Goal: Information Seeking & Learning: Learn about a topic

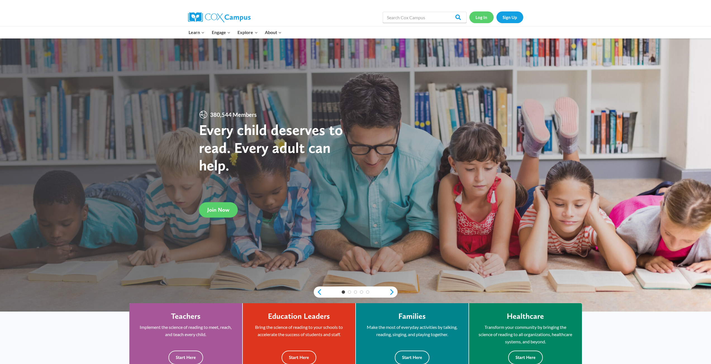
click at [478, 16] on link "Log In" at bounding box center [481, 16] width 24 height 11
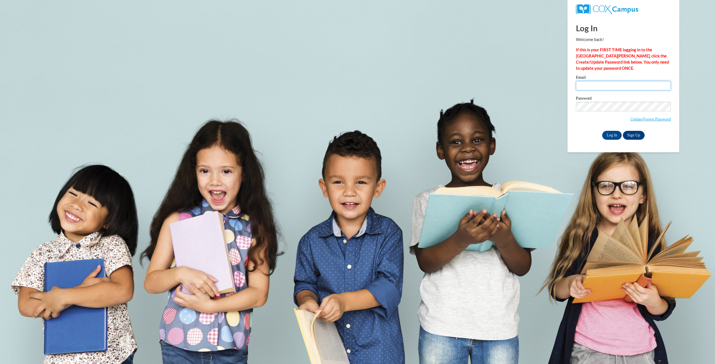
click at [604, 83] on input "Email" at bounding box center [623, 85] width 95 height 9
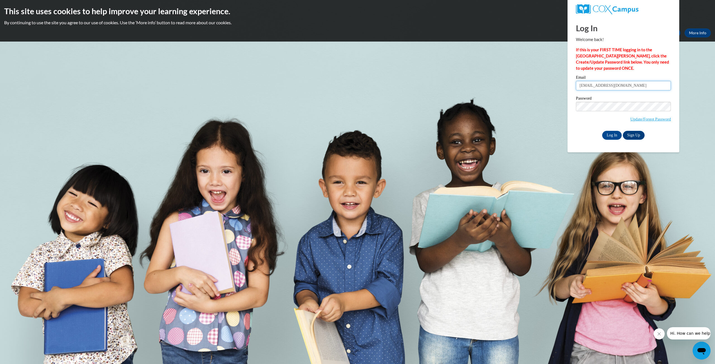
type input "Dance4fun10@gmail.com"
click at [602, 131] on input "Log In" at bounding box center [612, 135] width 20 height 9
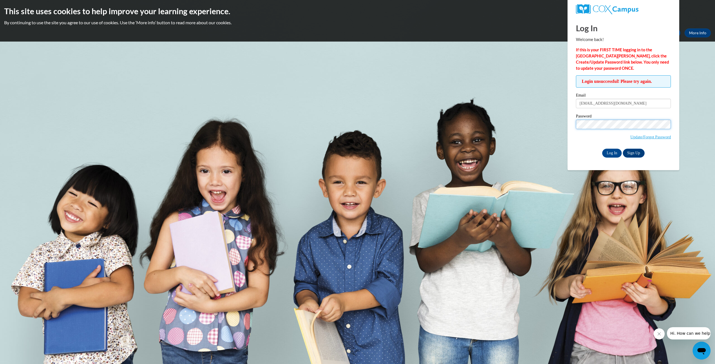
click at [602, 149] on input "Log In" at bounding box center [612, 153] width 20 height 9
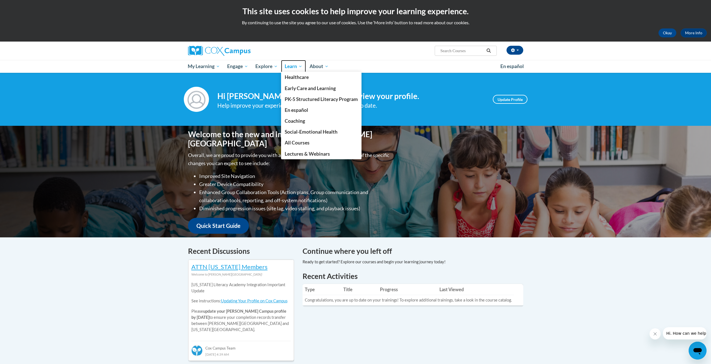
click at [288, 67] on span "Learn" at bounding box center [294, 66] width 18 height 7
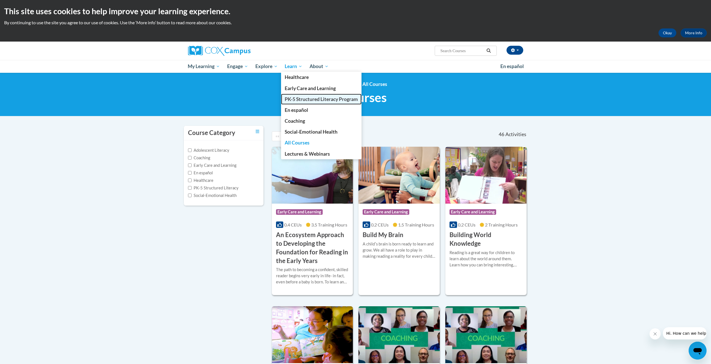
click at [306, 96] on span "PK-5 Structured Literacy Program" at bounding box center [321, 99] width 73 height 6
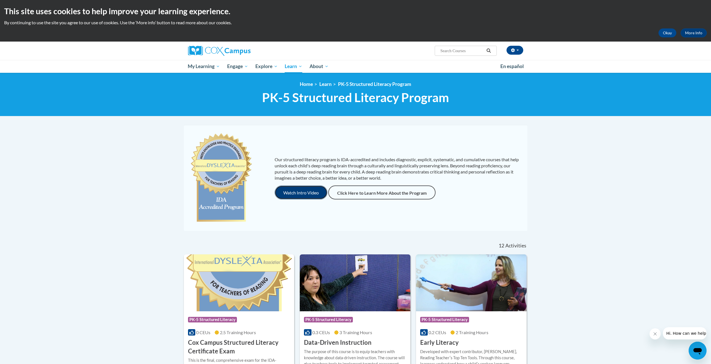
click at [288, 187] on button "Watch Intro Video" at bounding box center [301, 193] width 53 height 14
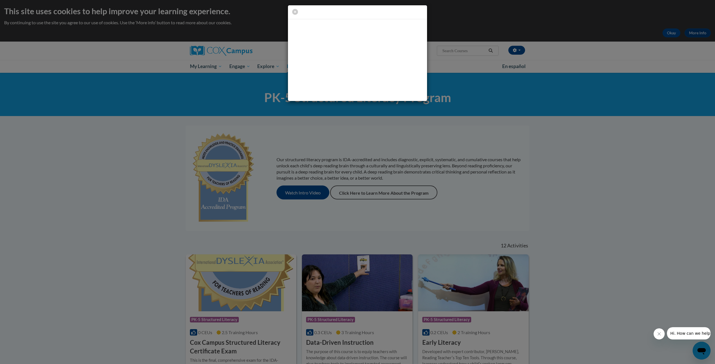
drag, startPoint x: 655, startPoint y: 192, endPoint x: 633, endPoint y: 177, distance: 27.0
click at [655, 191] on div at bounding box center [357, 182] width 715 height 364
click at [296, 11] on icon "button" at bounding box center [295, 12] width 6 height 6
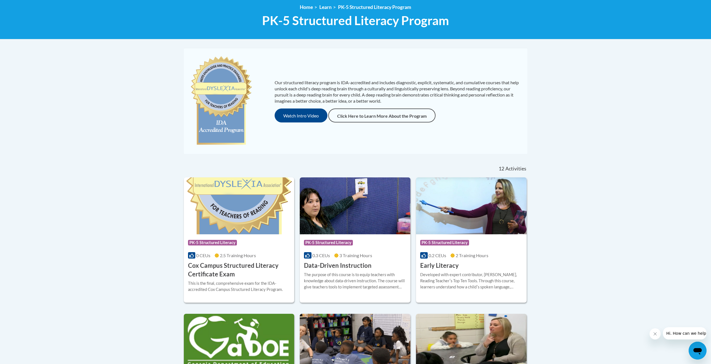
scroll to position [84, 0]
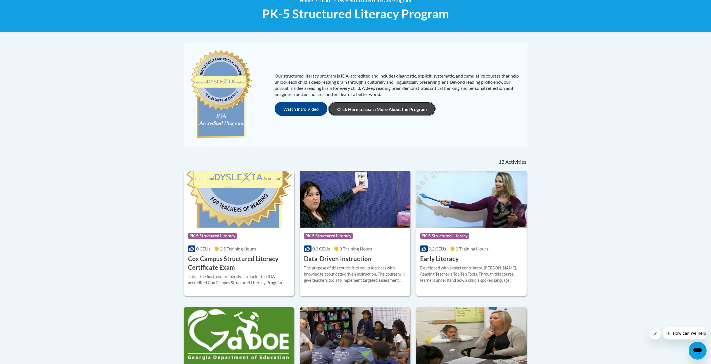
click at [366, 110] on link "Click Here to Learn More About the Program" at bounding box center [381, 109] width 107 height 14
click at [247, 247] on span "2.5 Training Hours" at bounding box center [238, 248] width 36 height 5
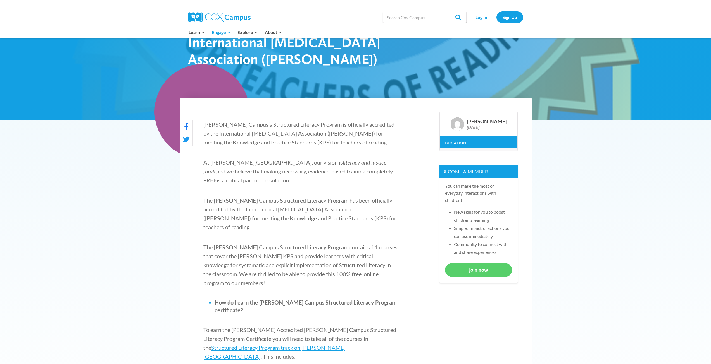
scroll to position [140, 0]
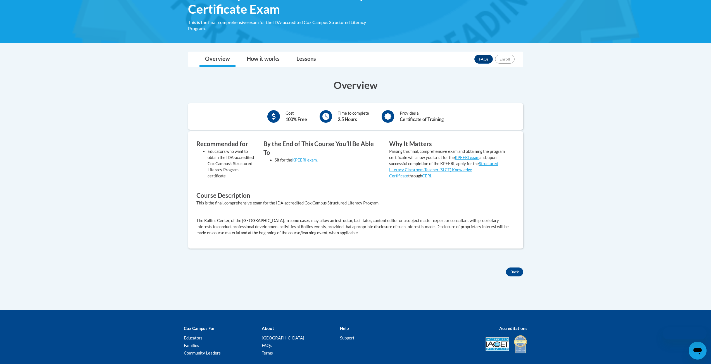
scroll to position [112, 0]
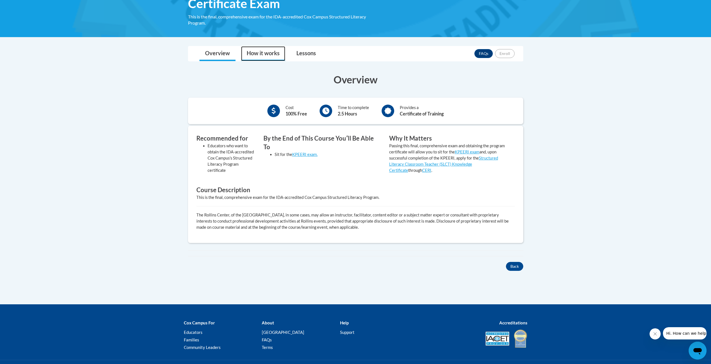
click at [256, 51] on link "How it works" at bounding box center [263, 53] width 44 height 15
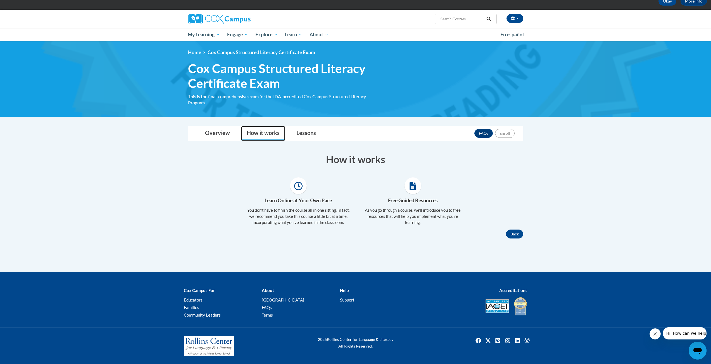
scroll to position [32, 0]
click at [303, 131] on link "Lessons" at bounding box center [306, 133] width 31 height 15
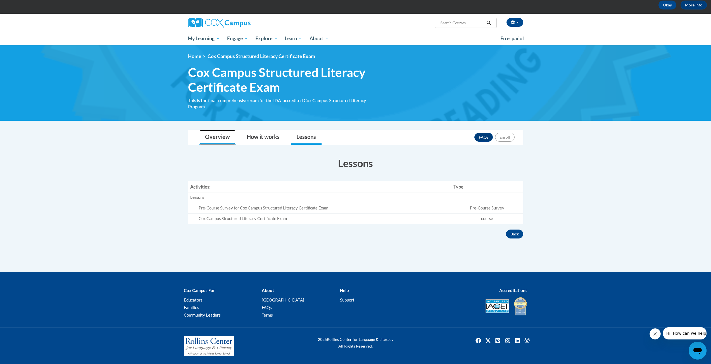
click at [211, 141] on link "Overview" at bounding box center [217, 137] width 36 height 15
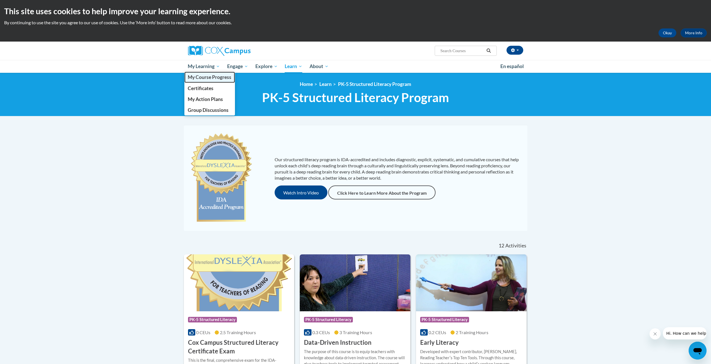
click at [209, 74] on span "My Course Progress" at bounding box center [210, 77] width 44 height 6
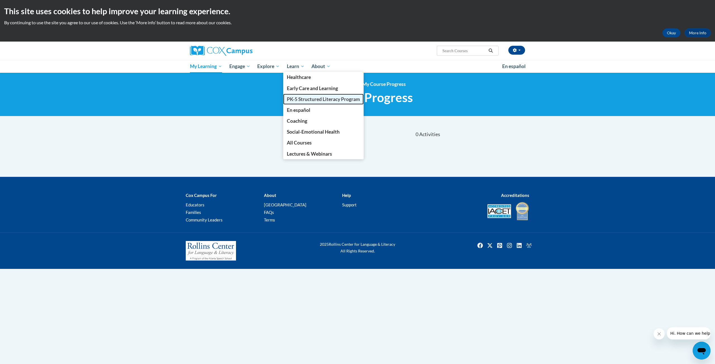
click at [303, 97] on span "PK-5 Structured Literacy Program" at bounding box center [323, 99] width 73 height 6
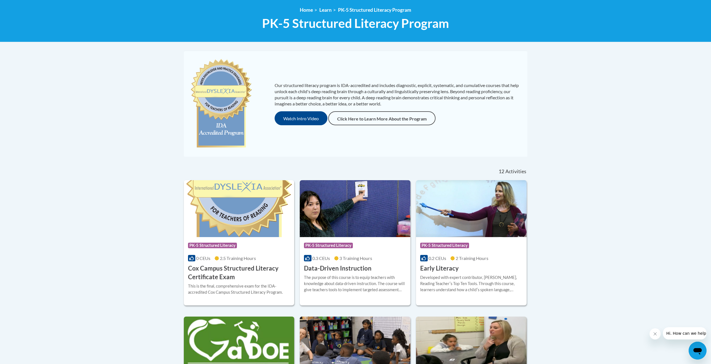
scroll to position [84, 0]
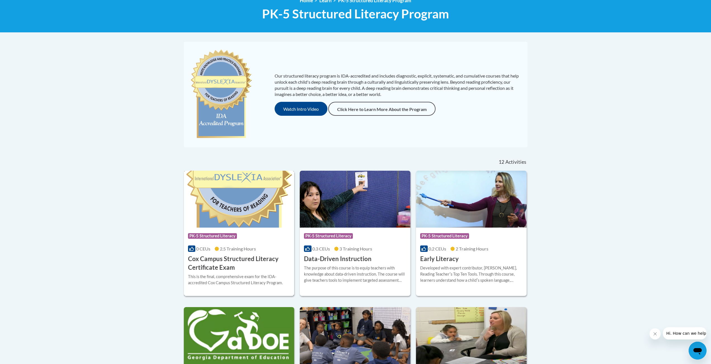
click at [240, 263] on h3 "Cox Campus Structured Literacy Certificate Exam" at bounding box center [239, 263] width 102 height 17
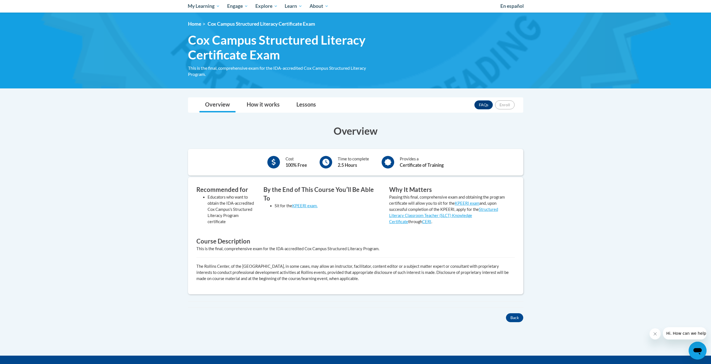
scroll to position [60, 0]
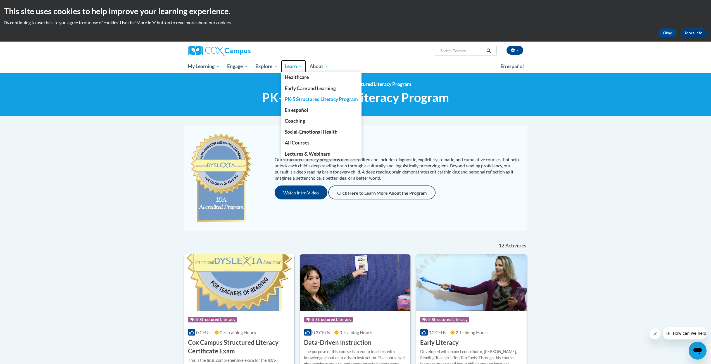
click at [288, 65] on span "Learn" at bounding box center [294, 66] width 18 height 7
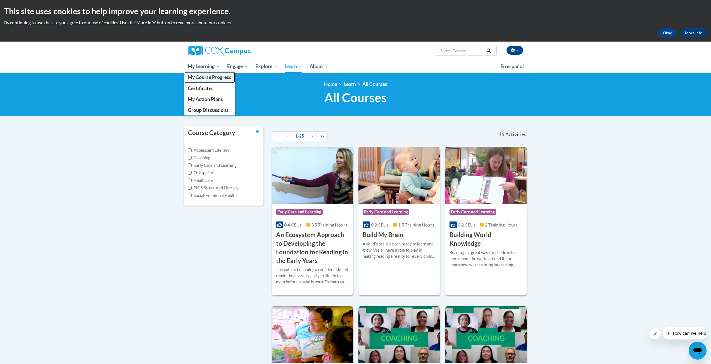
click at [203, 74] on link "My Course Progress" at bounding box center [209, 77] width 51 height 11
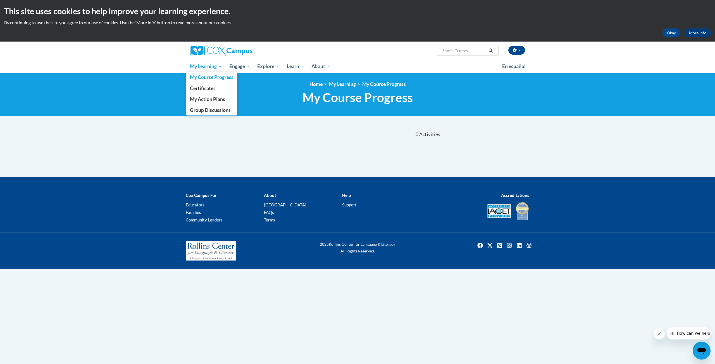
click at [205, 68] on span "My Learning" at bounding box center [206, 66] width 32 height 7
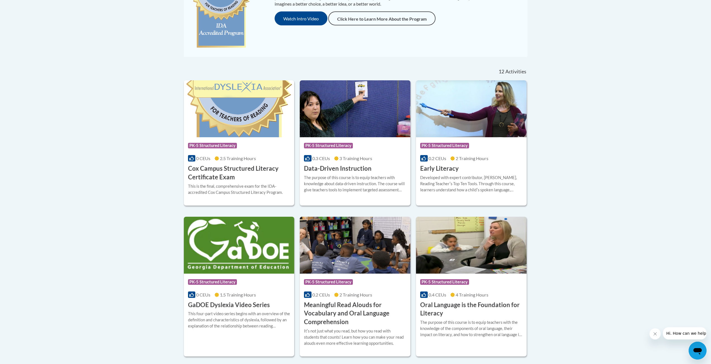
scroll to position [196, 0]
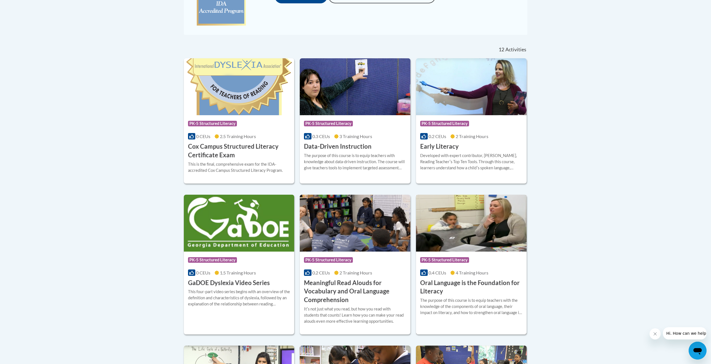
click at [450, 285] on h3 "Oral Language is the Foundation for Literacy" at bounding box center [471, 287] width 102 height 17
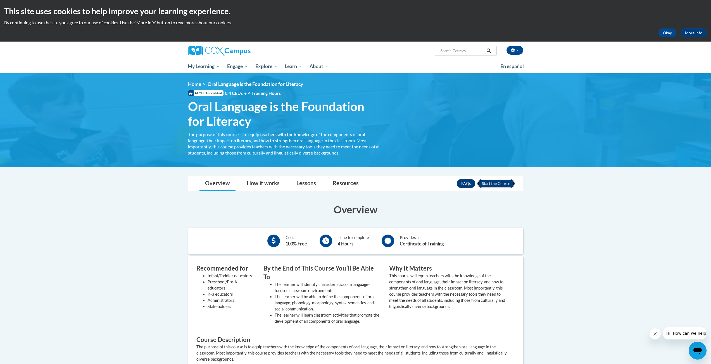
click at [495, 181] on button "Enroll" at bounding box center [495, 183] width 37 height 9
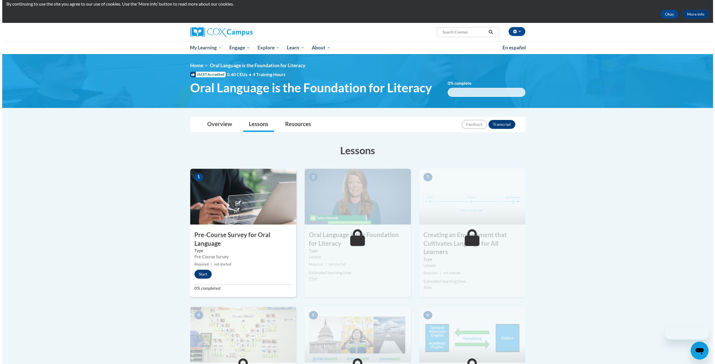
scroll to position [43, 0]
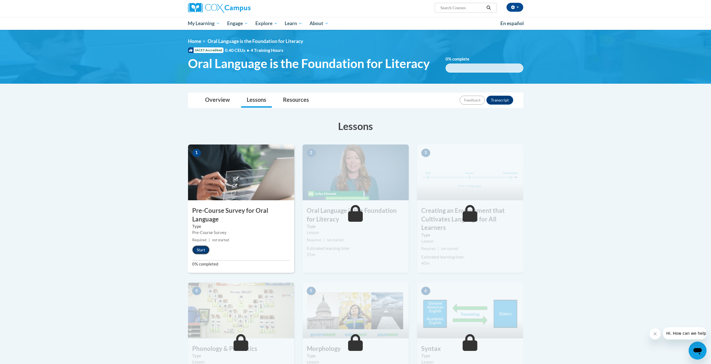
click at [195, 249] on button "Start" at bounding box center [200, 250] width 17 height 9
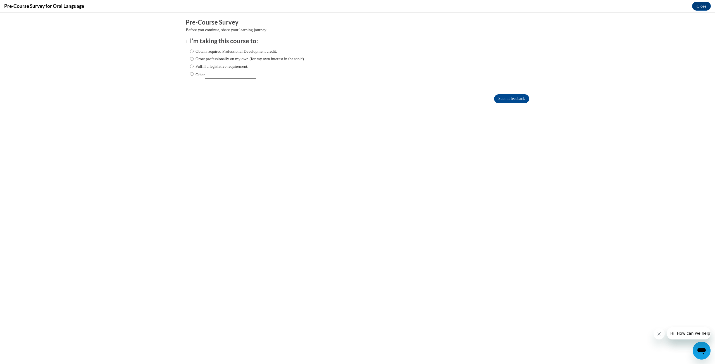
scroll to position [0, 0]
click at [224, 59] on label "Grow professionally on my own (for my own interest in the topic)." at bounding box center [247, 59] width 115 height 6
click at [194, 59] on input "Grow professionally on my own (for my own interest in the topic)." at bounding box center [192, 59] width 4 height 6
radio input "true"
click at [502, 96] on input "Submit feedback" at bounding box center [511, 98] width 35 height 9
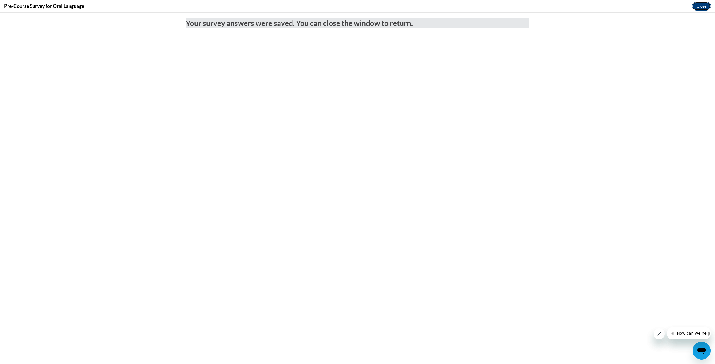
click at [704, 7] on button "Close" at bounding box center [701, 6] width 19 height 9
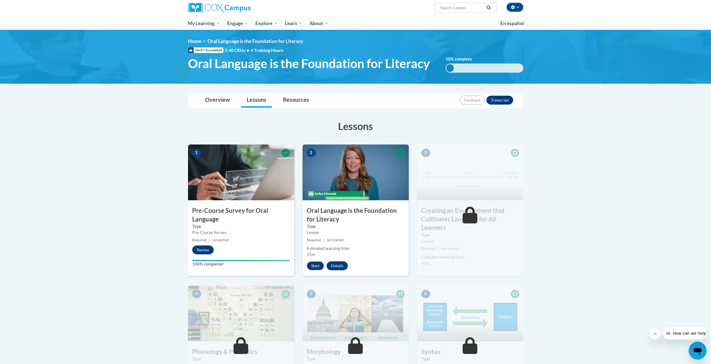
click at [311, 264] on button "Start" at bounding box center [315, 266] width 17 height 9
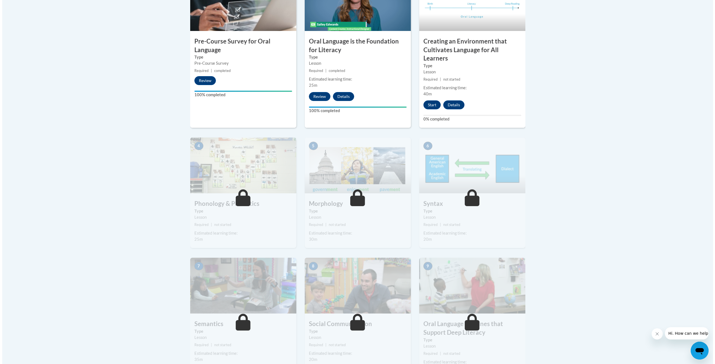
scroll to position [140, 0]
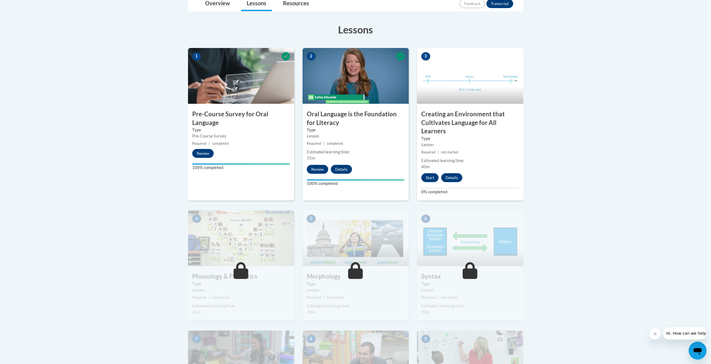
click at [452, 128] on h3 "Creating an Environment that Cultivates Language for All Learners" at bounding box center [470, 123] width 106 height 26
click at [432, 176] on button "Start" at bounding box center [429, 177] width 17 height 9
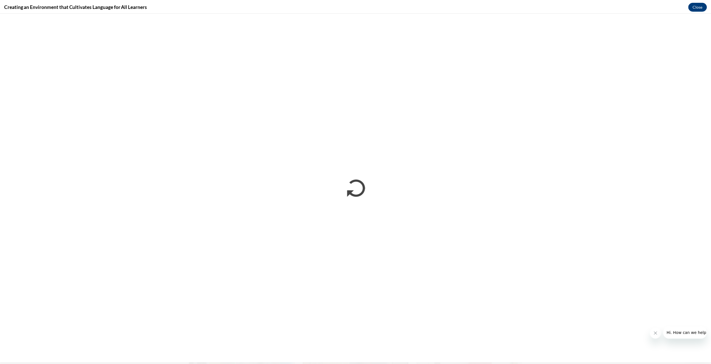
scroll to position [0, 0]
click at [703, 6] on button "Close" at bounding box center [701, 6] width 19 height 9
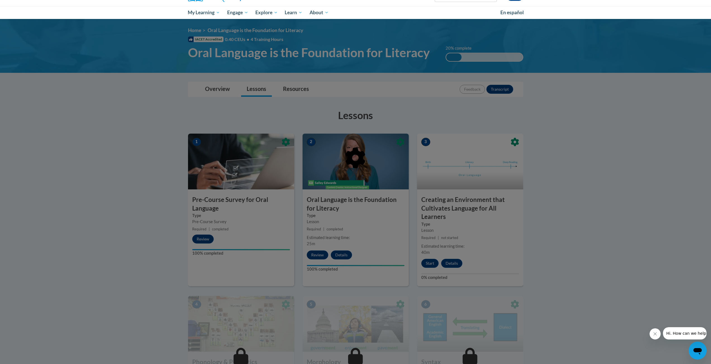
scroll to position [28, 0]
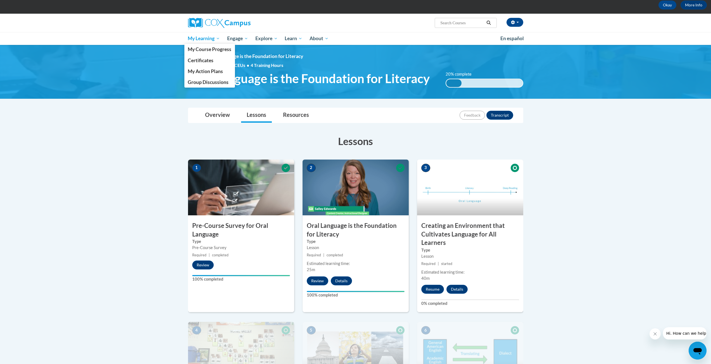
click at [215, 39] on span "My Learning" at bounding box center [204, 38] width 32 height 7
click at [212, 46] on link "My Course Progress" at bounding box center [209, 49] width 51 height 11
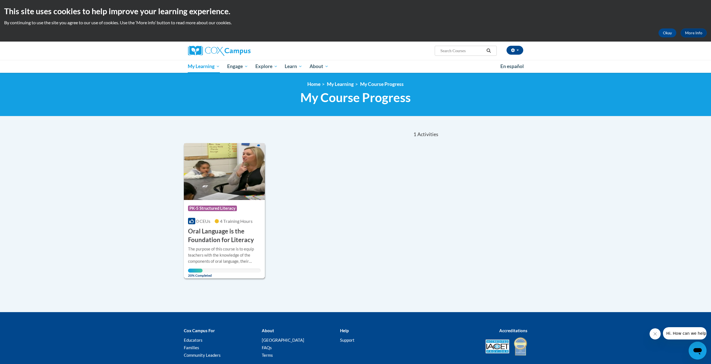
click at [232, 228] on h3 "Oral Language is the Foundation for Literacy" at bounding box center [224, 235] width 73 height 17
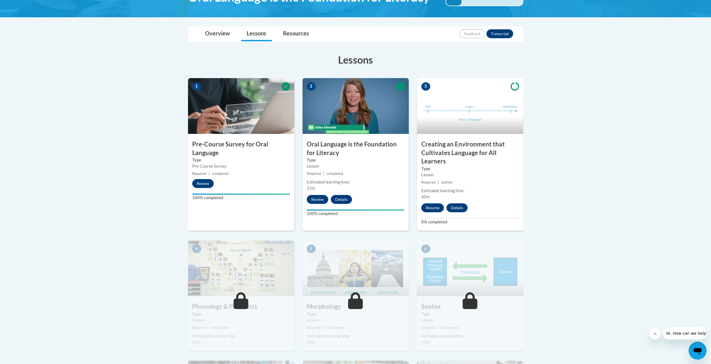
scroll to position [140, 0]
